Goal: Task Accomplishment & Management: Use online tool/utility

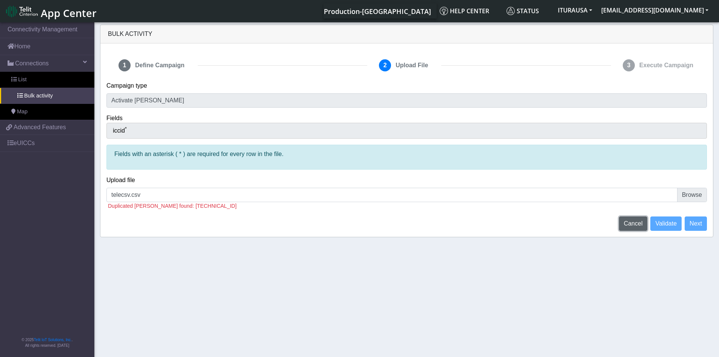
click at [634, 222] on span "Cancel" at bounding box center [633, 223] width 19 height 6
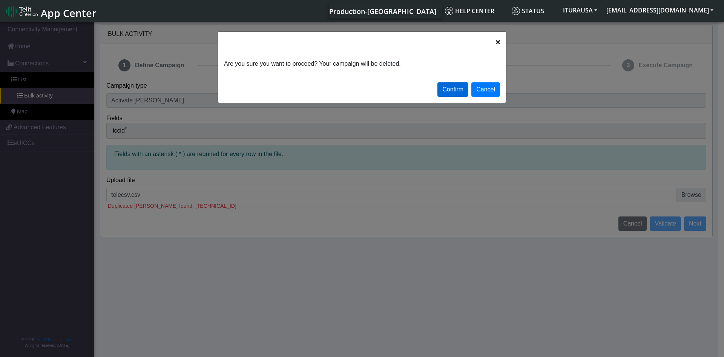
click at [450, 89] on button "Confirm" at bounding box center [453, 89] width 31 height 14
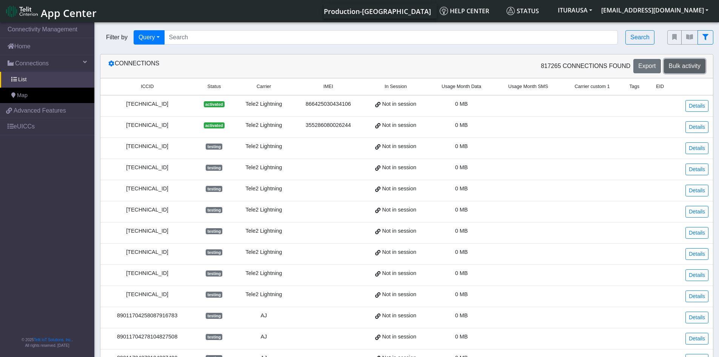
click at [675, 60] on button "Bulk activity" at bounding box center [685, 66] width 42 height 14
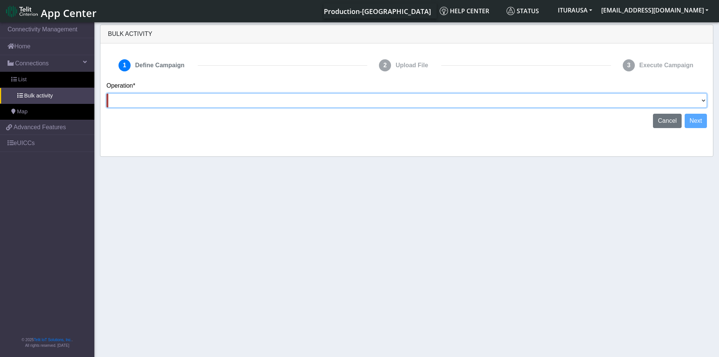
click at [698, 103] on select "Activate [PERSON_NAME] Deactivate [PERSON_NAME] Add Tags Remove Tags Advanced" at bounding box center [406, 100] width 600 height 14
select select "text.activateSIMs"
click at [106, 93] on select "Activate [PERSON_NAME] Deactivate [PERSON_NAME] Add Tags Remove Tags Advanced" at bounding box center [406, 100] width 600 height 14
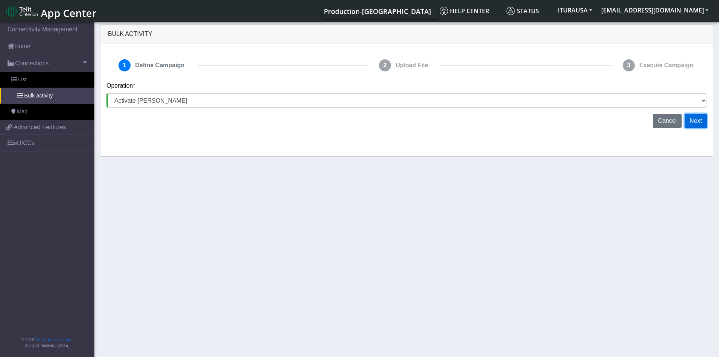
click at [696, 121] on button "Next" at bounding box center [695, 121] width 22 height 14
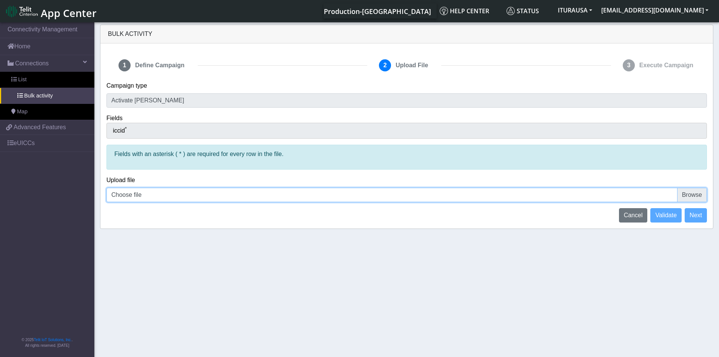
click at [148, 198] on input "Choose file" at bounding box center [406, 195] width 600 height 14
type input "C:\fakepath\telecsv.csv"
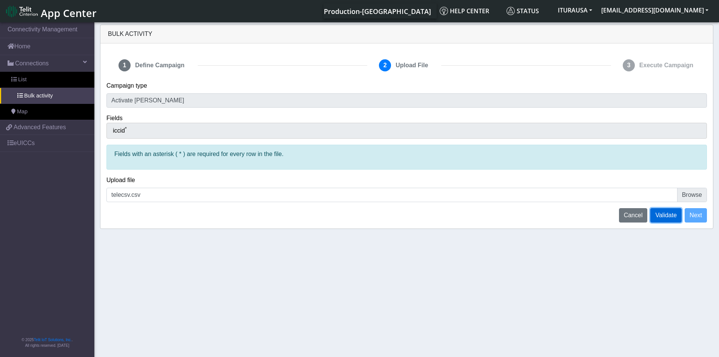
click at [671, 212] on span "Validate" at bounding box center [666, 215] width 22 height 6
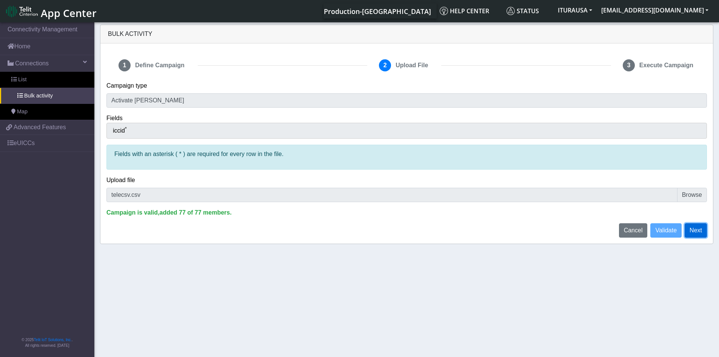
click at [689, 228] on button "Next" at bounding box center [695, 230] width 22 height 14
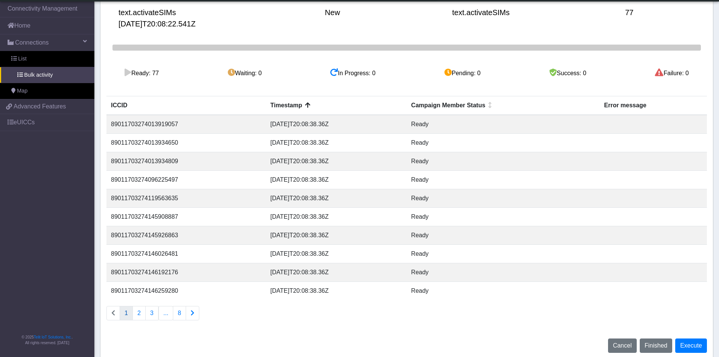
scroll to position [85, 0]
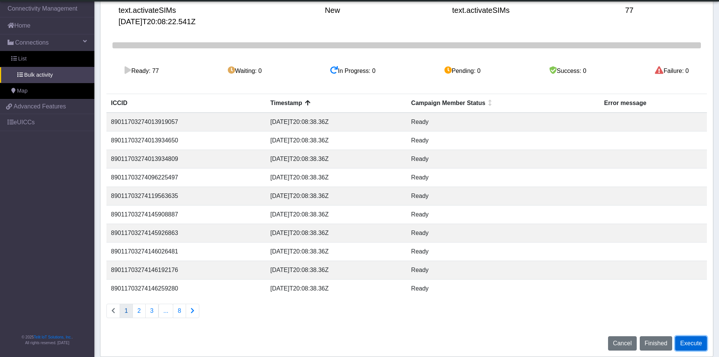
click at [696, 343] on button "Execute" at bounding box center [691, 343] width 32 height 14
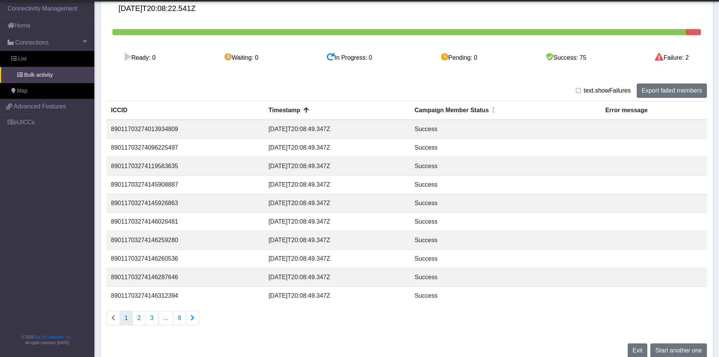
scroll to position [106, 0]
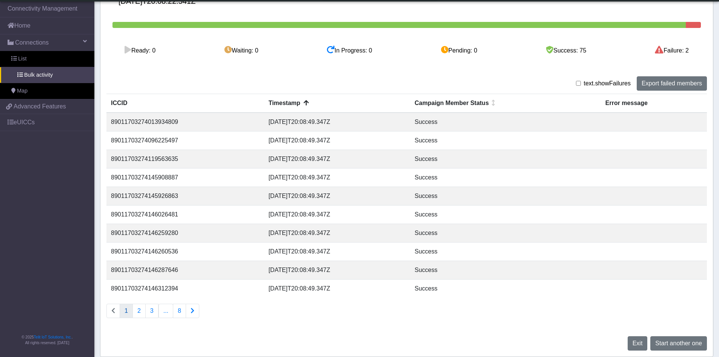
click at [667, 52] on div "Failure: 2" at bounding box center [672, 50] width 34 height 9
click at [140, 312] on button "2" at bounding box center [138, 310] width 13 height 14
click at [152, 312] on button "3" at bounding box center [151, 310] width 13 height 14
click at [191, 310] on icon "Connections list navigation" at bounding box center [193, 310] width 4 height 6
click at [192, 310] on icon "Connections list navigation" at bounding box center [194, 310] width 4 height 6
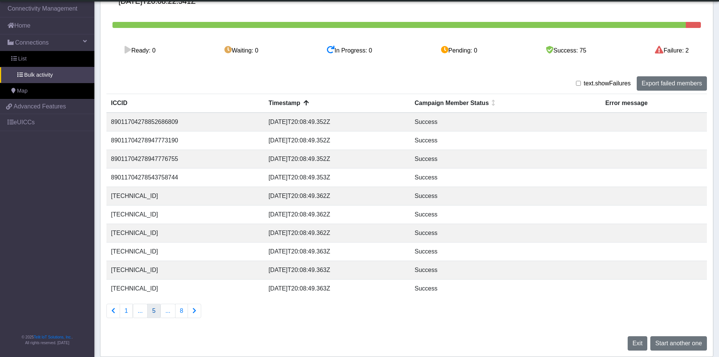
click at [192, 310] on icon "Connections list navigation" at bounding box center [194, 310] width 4 height 6
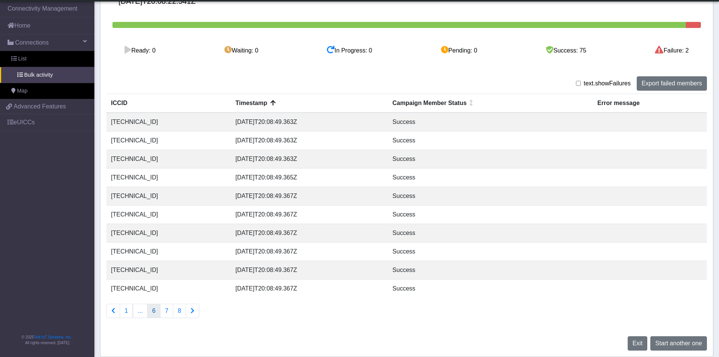
click at [191, 310] on icon "Connections list navigation" at bounding box center [193, 310] width 4 height 6
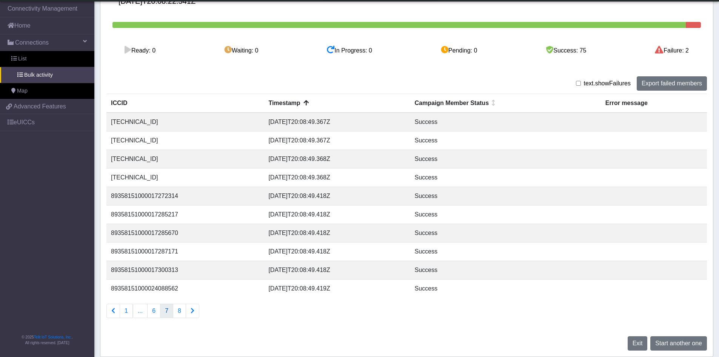
click at [191, 310] on icon "Connections list navigation" at bounding box center [193, 310] width 4 height 6
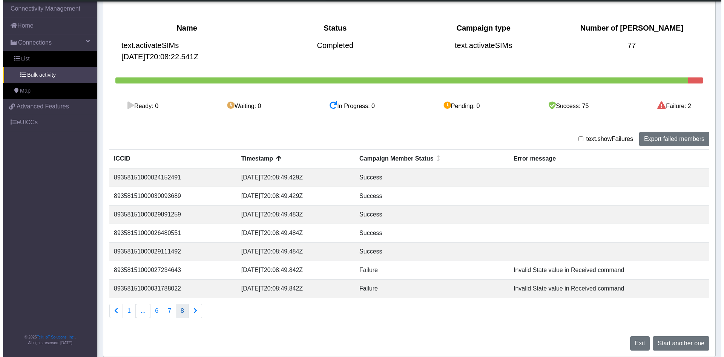
scroll to position [50, 0]
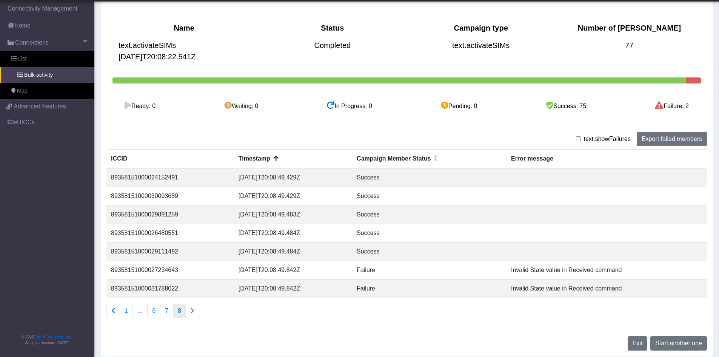
drag, startPoint x: 178, startPoint y: 269, endPoint x: 111, endPoint y: 270, distance: 66.8
click at [111, 270] on td "89358151000027234643" at bounding box center [170, 270] width 128 height 18
copy td "89358151000027234643"
drag, startPoint x: 182, startPoint y: 288, endPoint x: 111, endPoint y: 289, distance: 71.0
click at [111, 289] on td "89358151000031788022" at bounding box center [170, 288] width 128 height 18
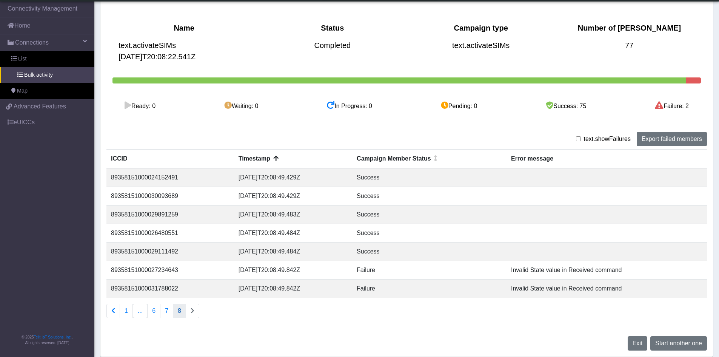
copy td "89358151000031788022"
drag, startPoint x: 178, startPoint y: 249, endPoint x: 135, endPoint y: 257, distance: 44.4
click at [113, 248] on td "89358151000029111492" at bounding box center [170, 251] width 128 height 18
click at [161, 249] on td "89358151000029111492" at bounding box center [170, 251] width 128 height 18
drag, startPoint x: 181, startPoint y: 252, endPoint x: 109, endPoint y: 248, distance: 71.8
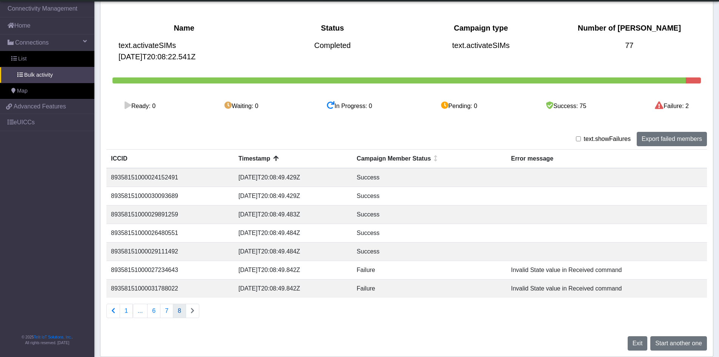
click at [109, 248] on td "89358151000029111492" at bounding box center [170, 251] width 128 height 18
copy td "89358151000029111492"
drag, startPoint x: 178, startPoint y: 231, endPoint x: 111, endPoint y: 228, distance: 67.2
click at [111, 228] on td "89358151000026480551" at bounding box center [170, 233] width 128 height 18
copy td "89358151000026480551"
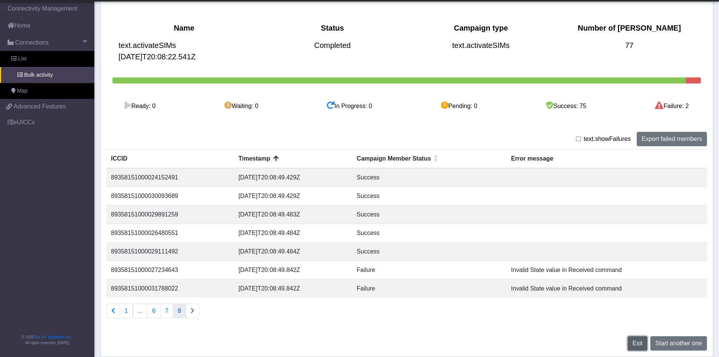
click at [637, 341] on span "Exit" at bounding box center [637, 343] width 10 height 6
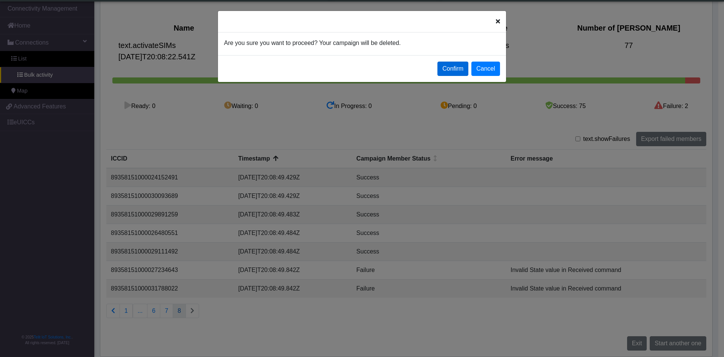
click at [449, 70] on button "Confirm" at bounding box center [453, 69] width 31 height 14
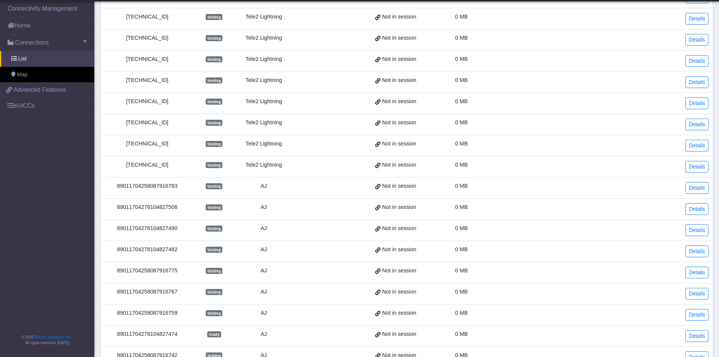
scroll to position [113, 0]
